Goal: Transaction & Acquisition: Purchase product/service

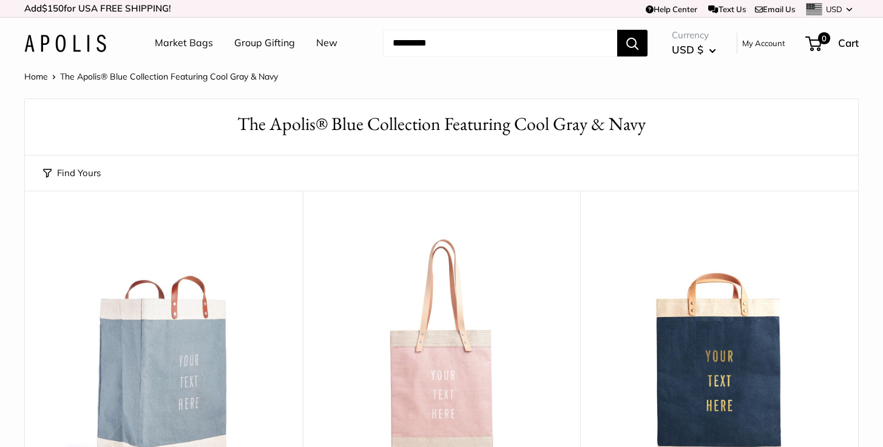
click at [175, 42] on link "Market Bags" at bounding box center [184, 43] width 58 height 18
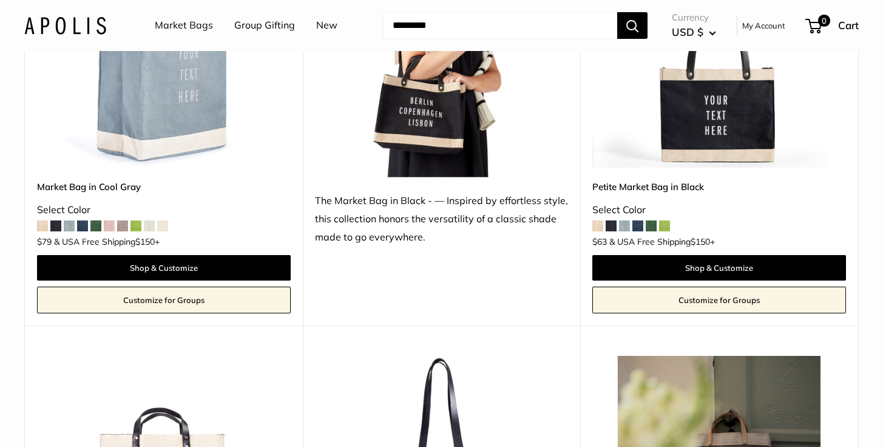
scroll to position [5540, 0]
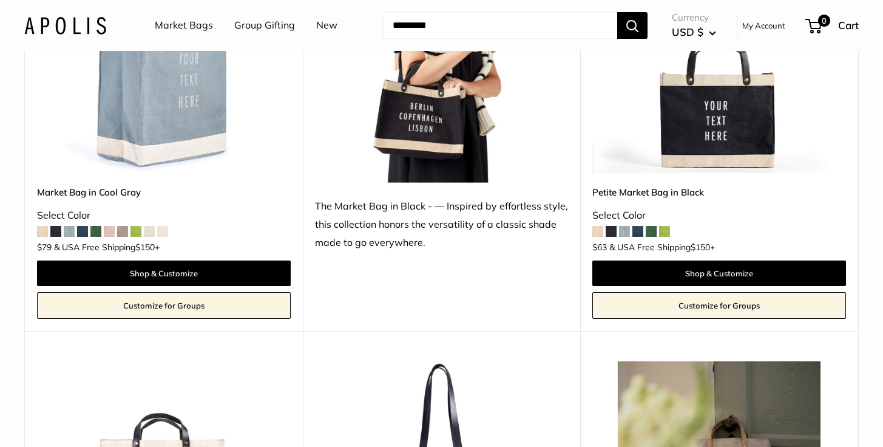
click at [612, 233] on span at bounding box center [611, 231] width 11 height 11
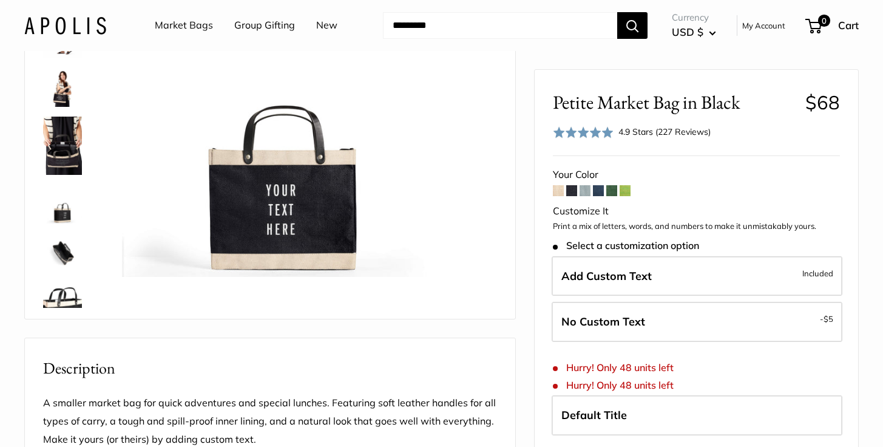
scroll to position [169, 0]
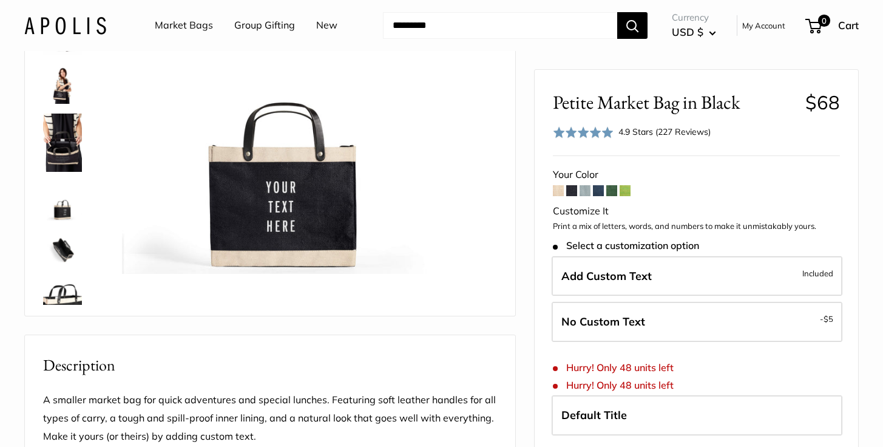
click at [63, 90] on img at bounding box center [62, 84] width 39 height 39
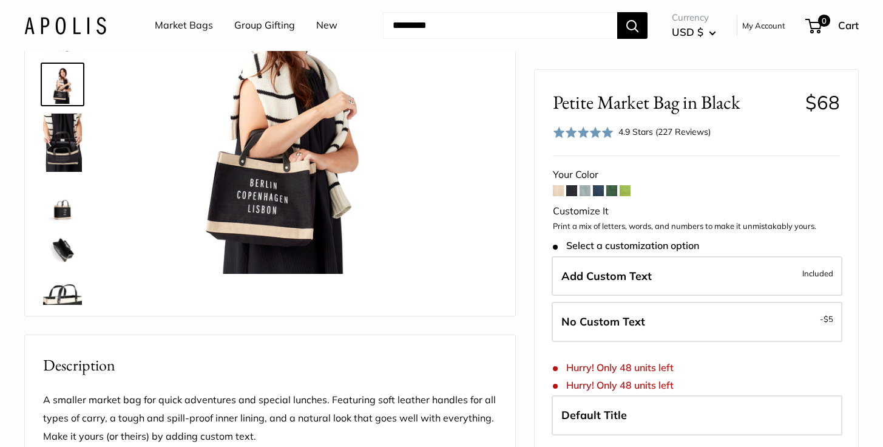
scroll to position [19, 0]
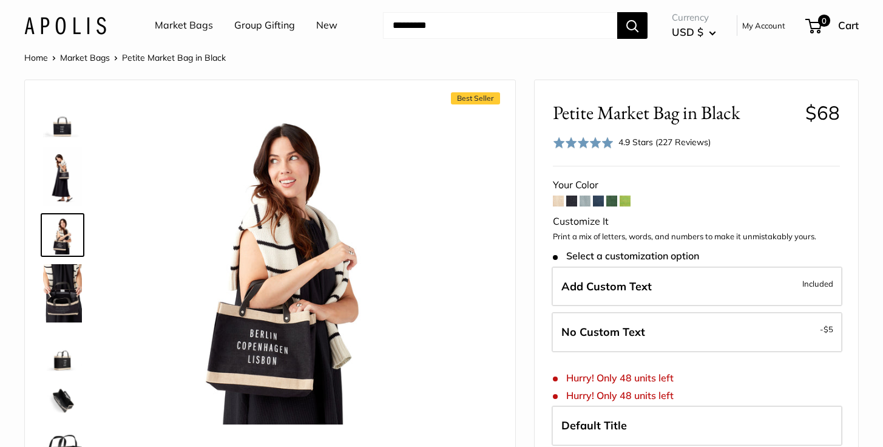
click at [58, 172] on img at bounding box center [62, 176] width 39 height 58
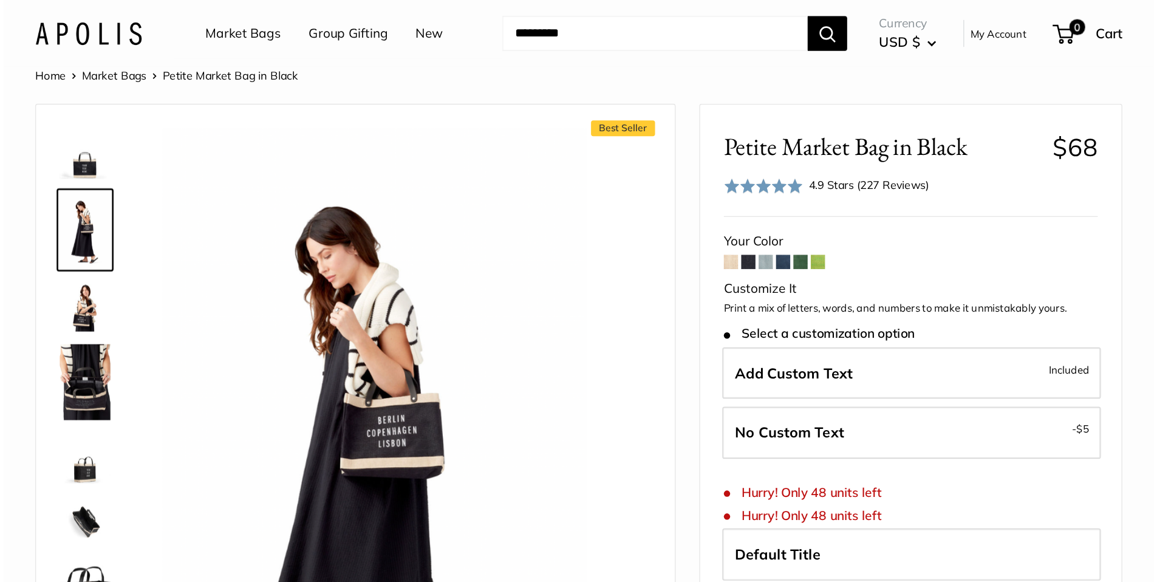
scroll to position [19, 0]
